Goal: Information Seeking & Learning: Check status

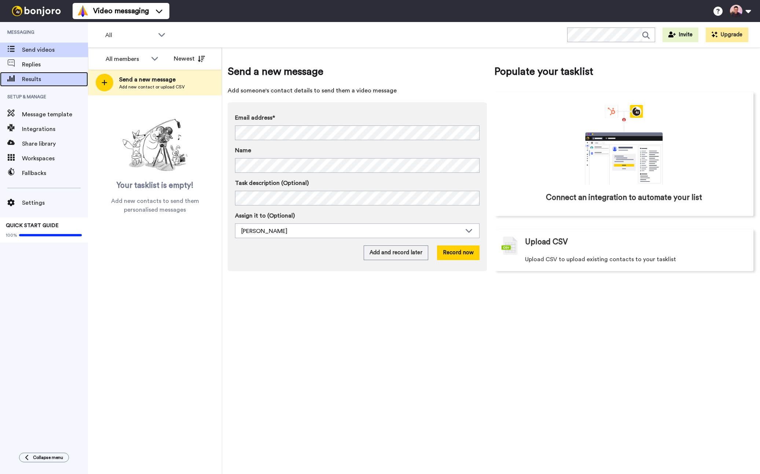
click at [59, 81] on span "Results" at bounding box center [55, 79] width 66 height 9
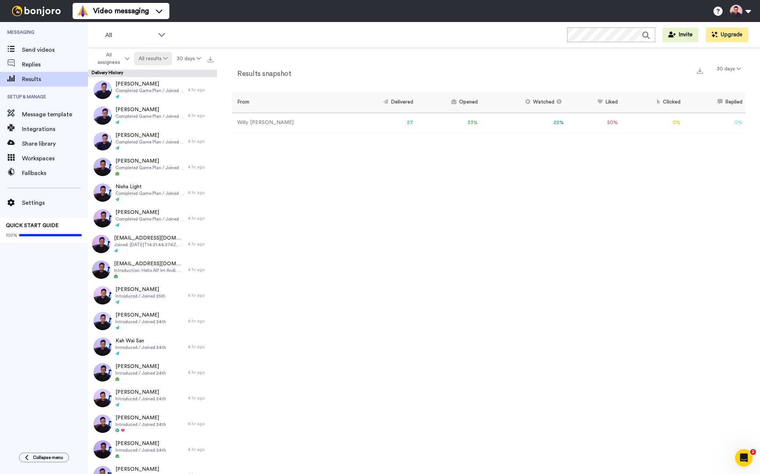
click at [159, 59] on button "All results" at bounding box center [153, 58] width 38 height 13
click at [154, 110] on div "Watched" at bounding box center [154, 113] width 34 height 8
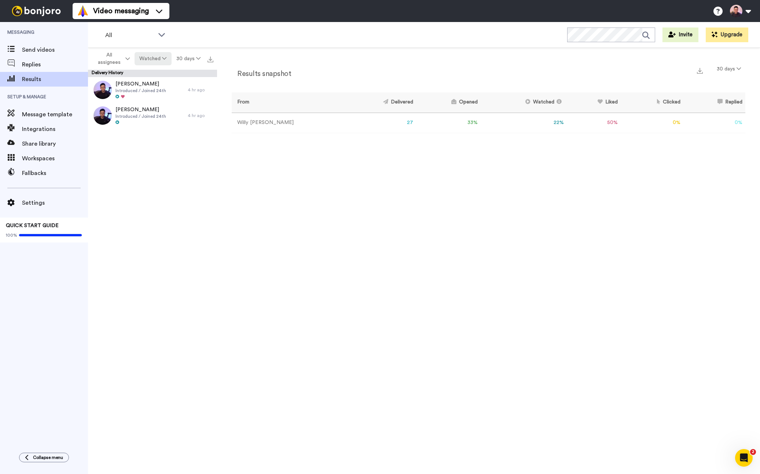
click at [160, 58] on button "Watched" at bounding box center [153, 58] width 37 height 13
click at [164, 87] on div "Opened" at bounding box center [154, 87] width 34 height 8
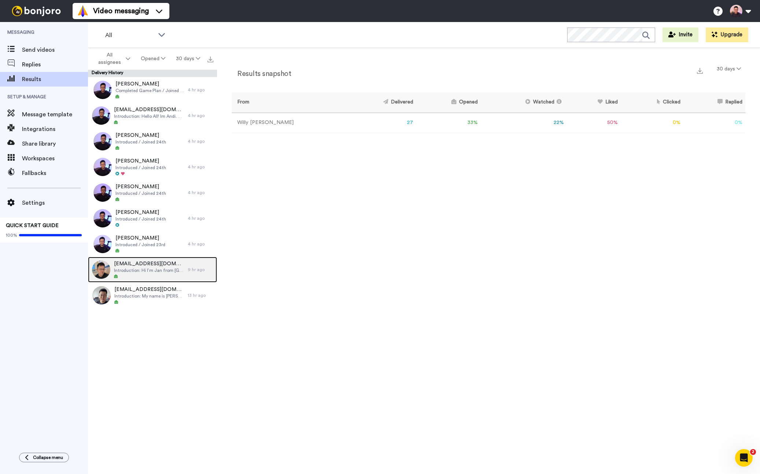
click at [162, 267] on span "Introduction: Hi I’m Jan from [GEOGRAPHIC_DATA] and I’m a newbie hoping to lear…" at bounding box center [149, 270] width 70 height 6
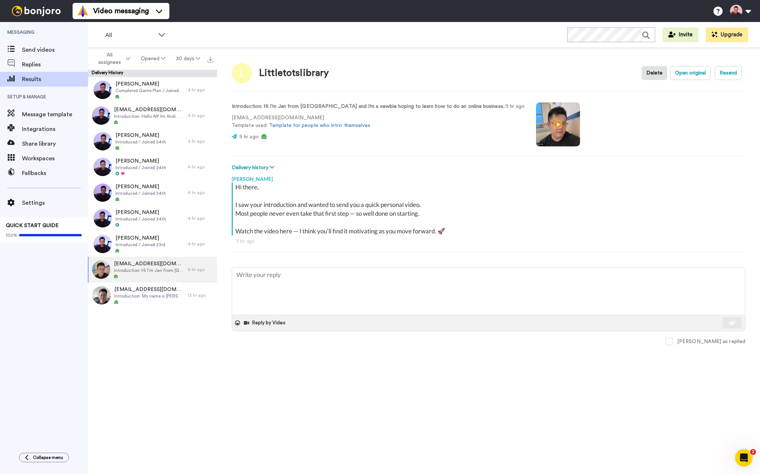
click at [536, 123] on video at bounding box center [558, 124] width 44 height 44
click at [157, 95] on div at bounding box center [150, 96] width 69 height 5
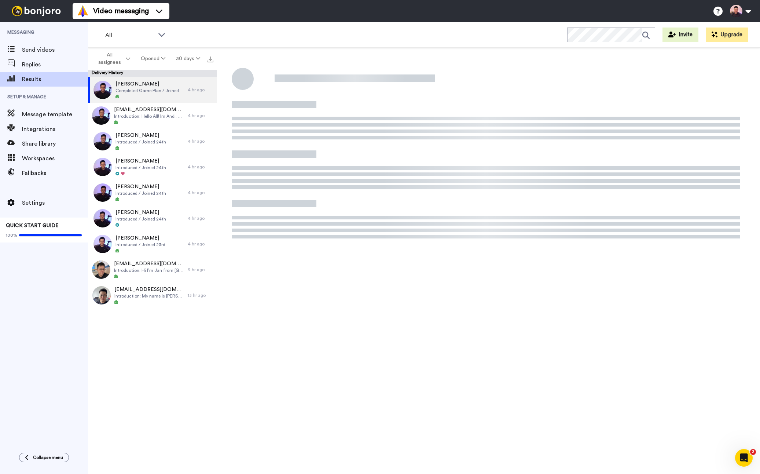
type textarea "x"
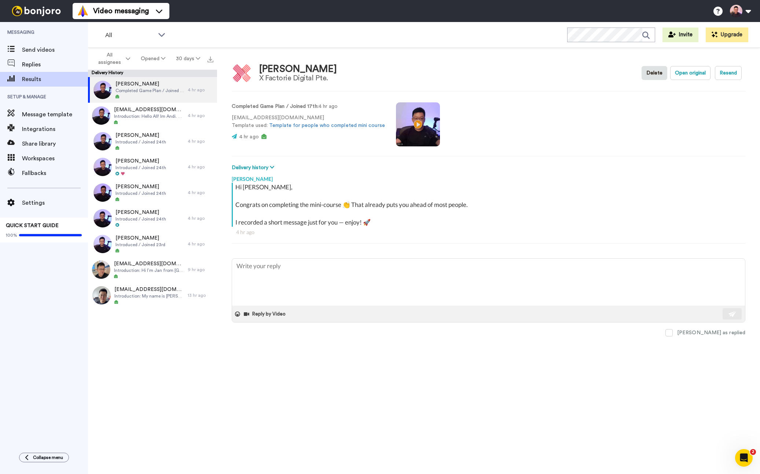
click at [410, 131] on video at bounding box center [418, 124] width 44 height 44
click at [270, 80] on div "X Factorie Digital Pte." at bounding box center [298, 78] width 78 height 8
drag, startPoint x: 260, startPoint y: 72, endPoint x: 324, endPoint y: 77, distance: 64.0
click at [324, 77] on div "[PERSON_NAME] X Factorie Digital Pte." at bounding box center [298, 73] width 78 height 19
